Goal: Navigation & Orientation: Find specific page/section

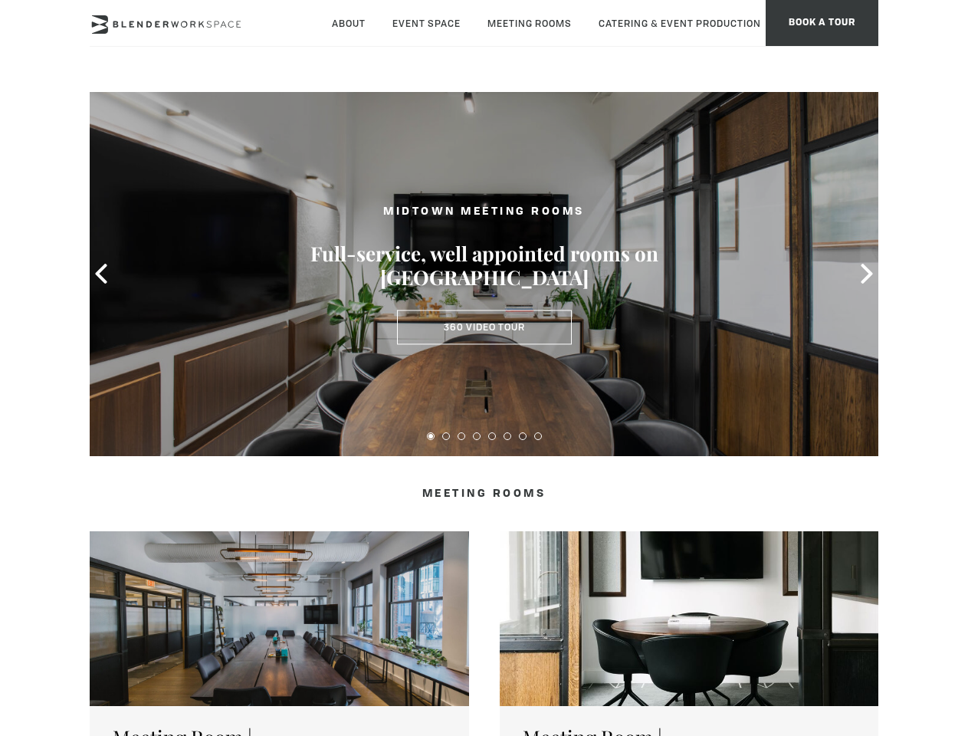
click at [101, 274] on icon at bounding box center [101, 274] width 20 height 20
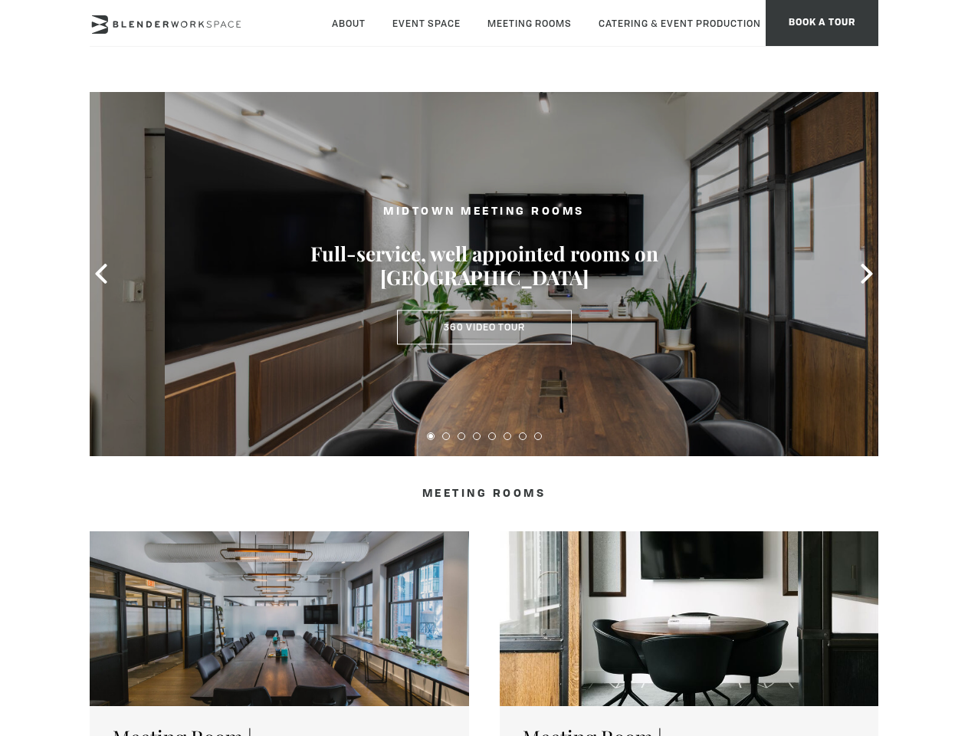
click at [867, 274] on icon at bounding box center [867, 274] width 20 height 20
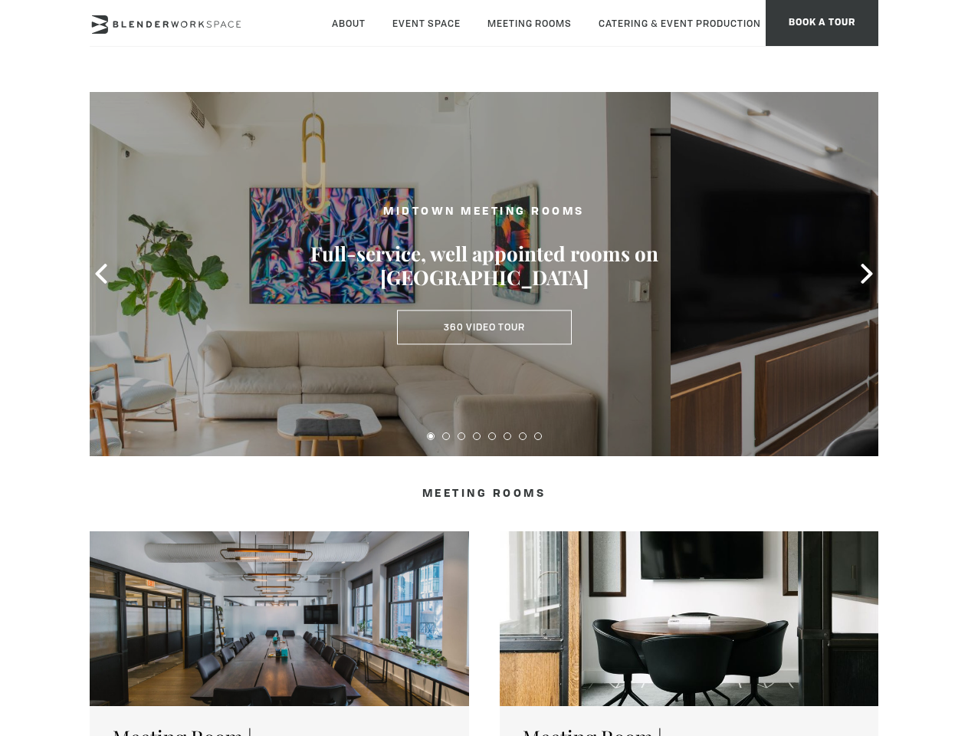
click at [431, 436] on button at bounding box center [431, 436] width 8 height 8
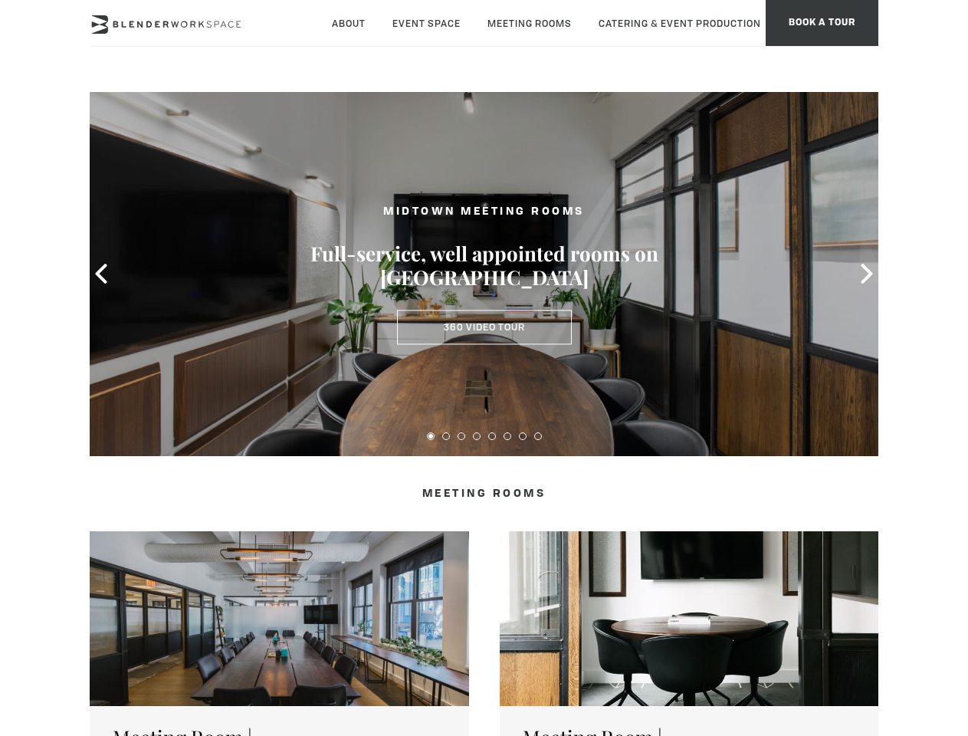
click at [446, 436] on button at bounding box center [446, 436] width 8 height 8
